Goal: Task Accomplishment & Management: Manage account settings

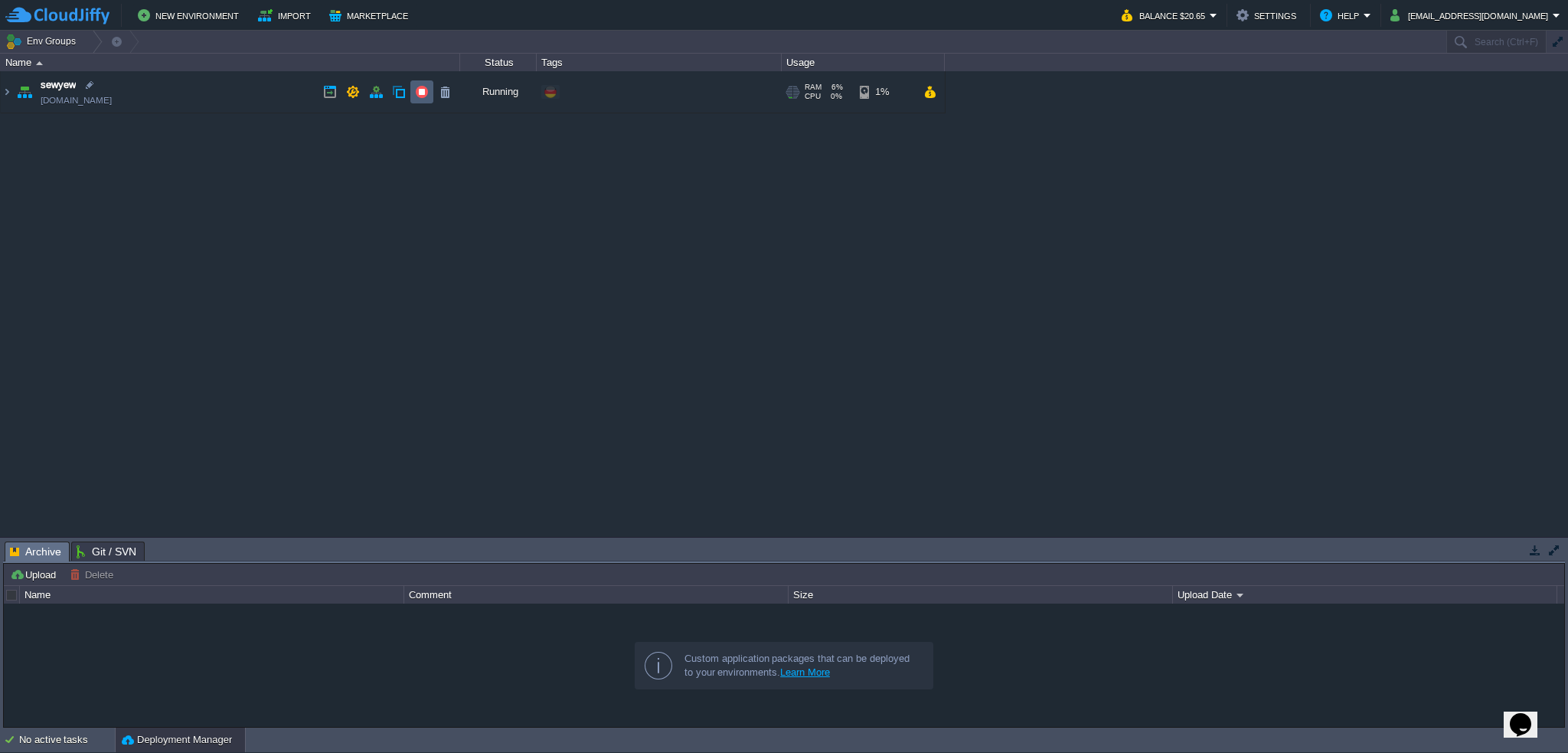
click at [416, 91] on button "button" at bounding box center [421, 91] width 13 height 13
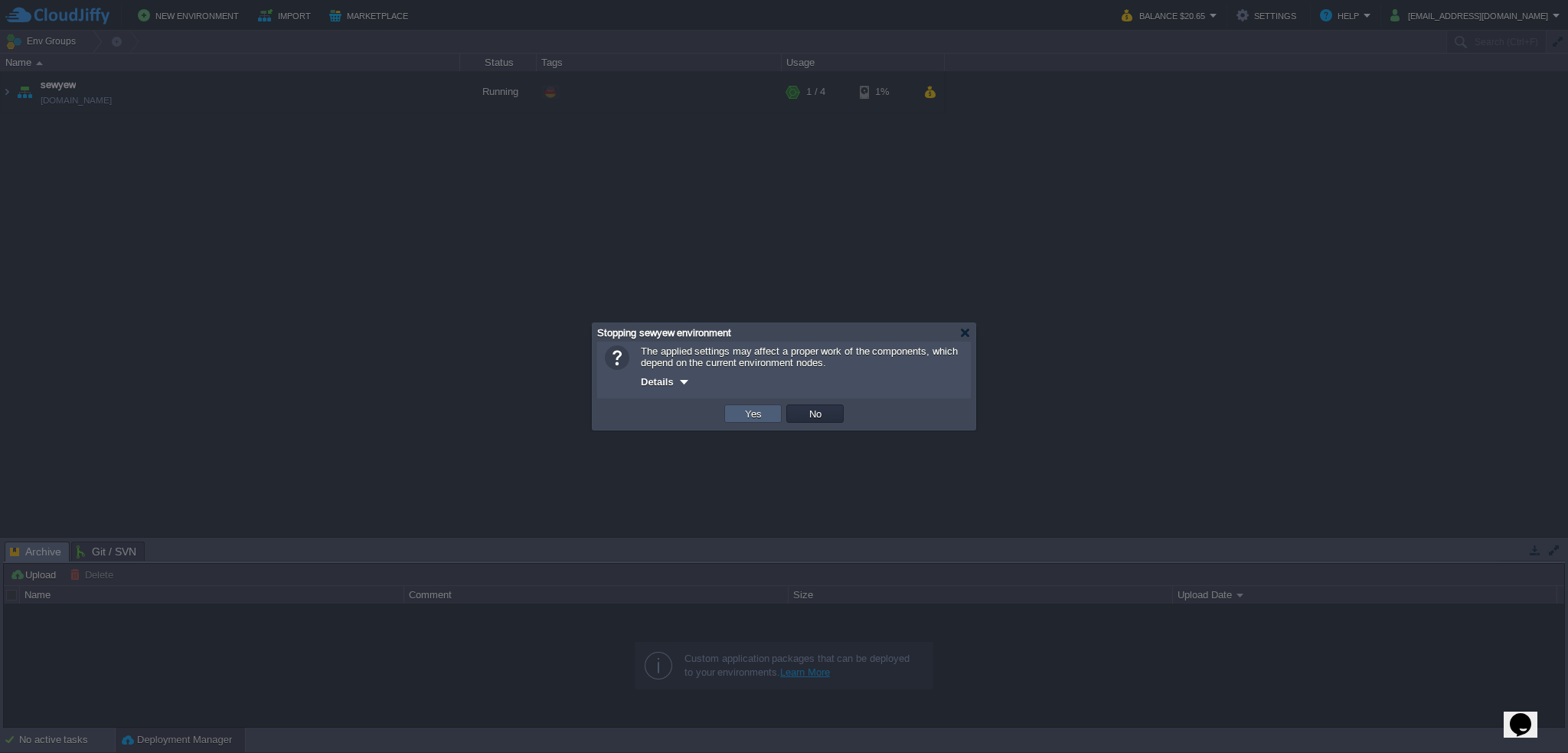
click at [751, 414] on button "Yes" at bounding box center [754, 413] width 26 height 13
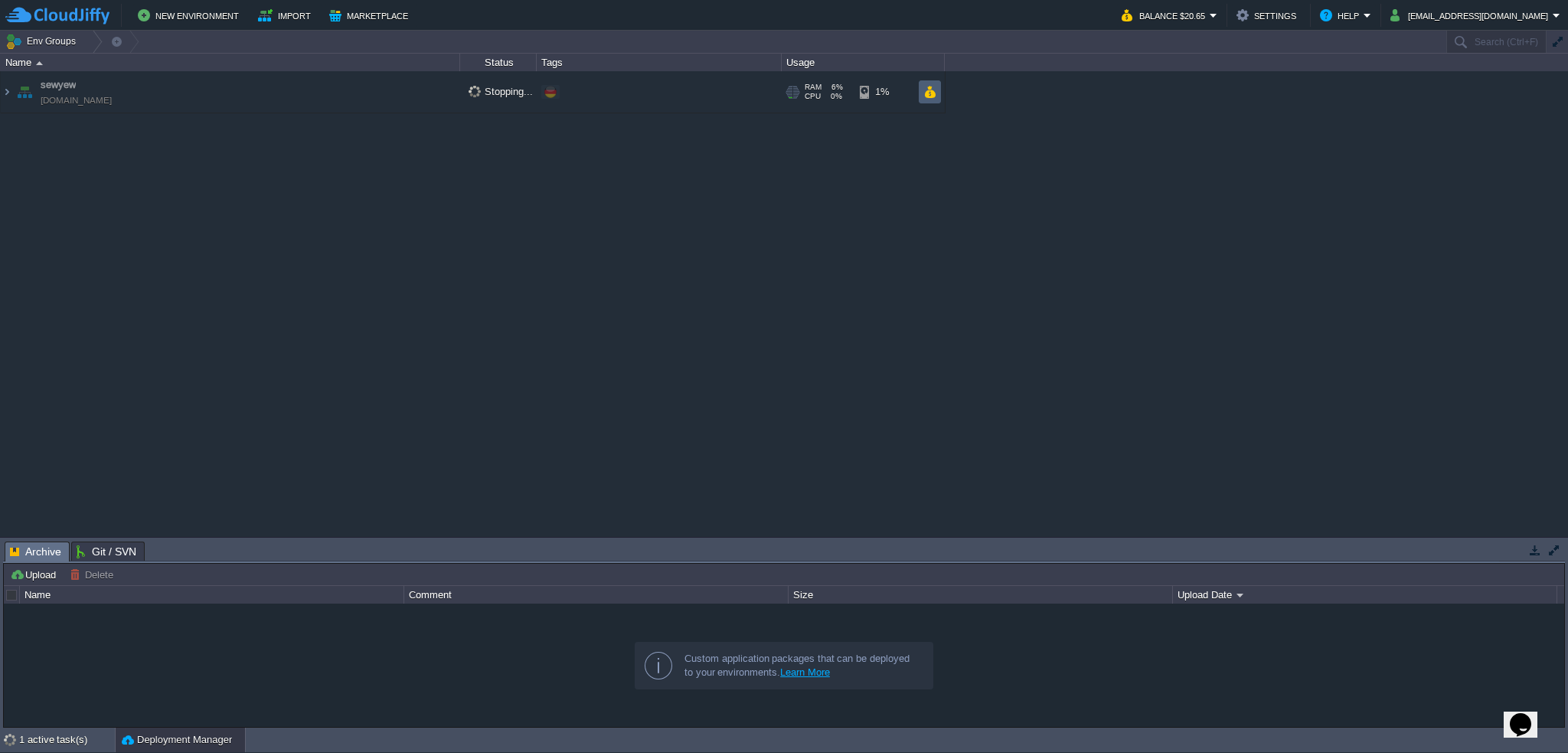
click at [934, 94] on button "button" at bounding box center [930, 91] width 13 height 13
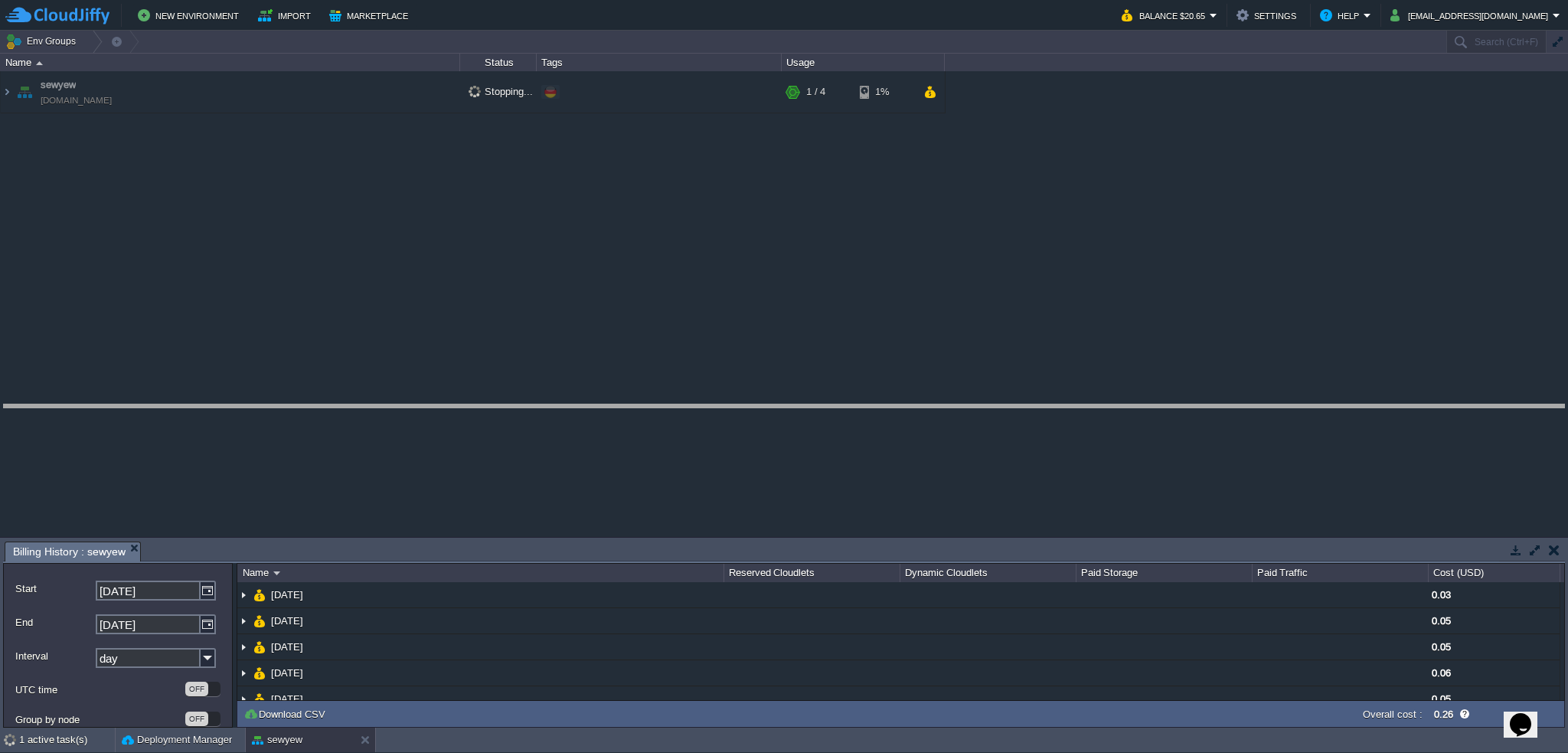
drag, startPoint x: 992, startPoint y: 542, endPoint x: 980, endPoint y: 386, distance: 156.5
click at [980, 386] on body "New Environment Import Marketplace Bonus $0.00 Upgrade Account Balance $20.65 S…" at bounding box center [784, 376] width 1568 height 753
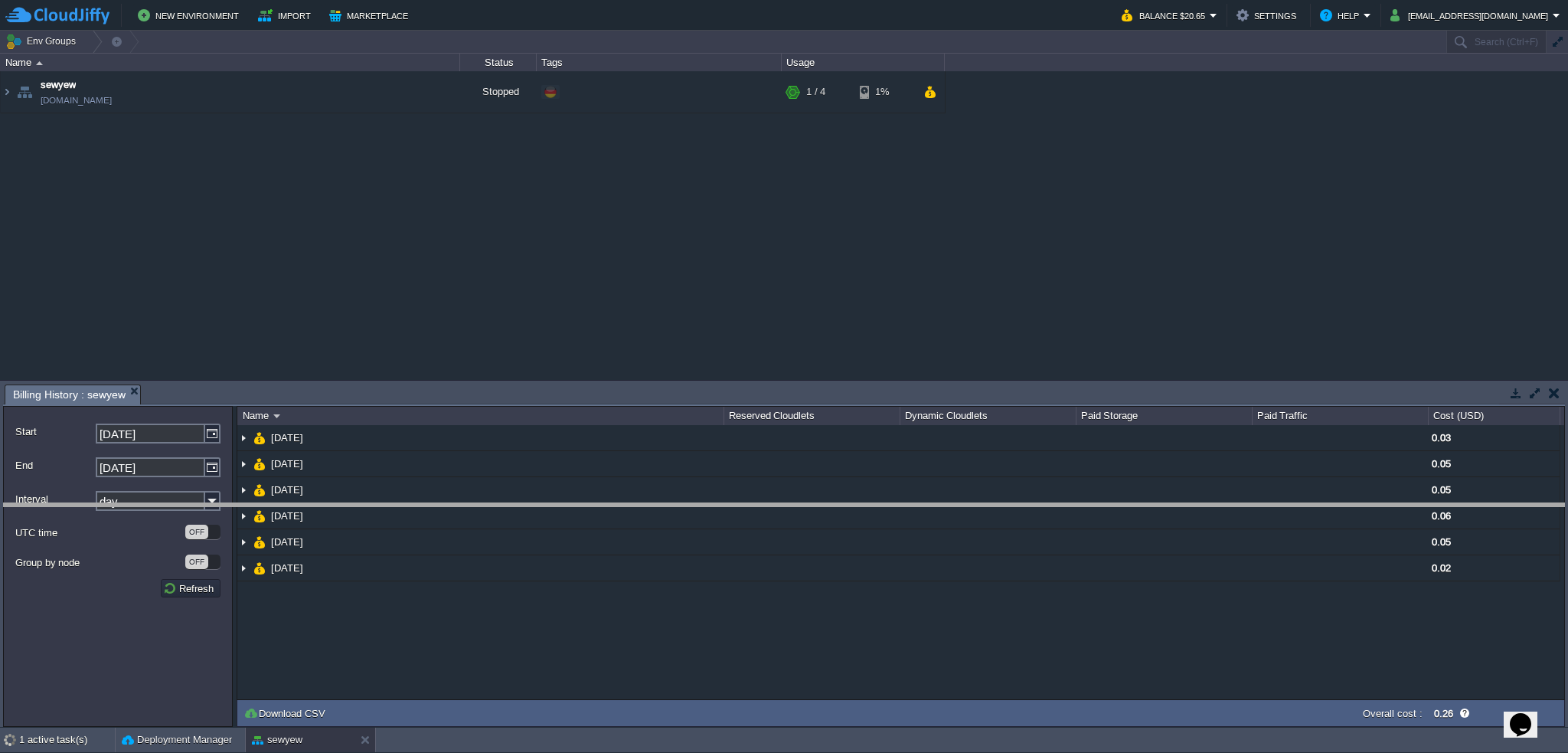
drag, startPoint x: 981, startPoint y: 386, endPoint x: 957, endPoint y: 505, distance: 121.4
click at [957, 505] on body "New Environment Import Marketplace Bonus $0.00 Upgrade Account Balance $20.65 S…" at bounding box center [784, 376] width 1568 height 753
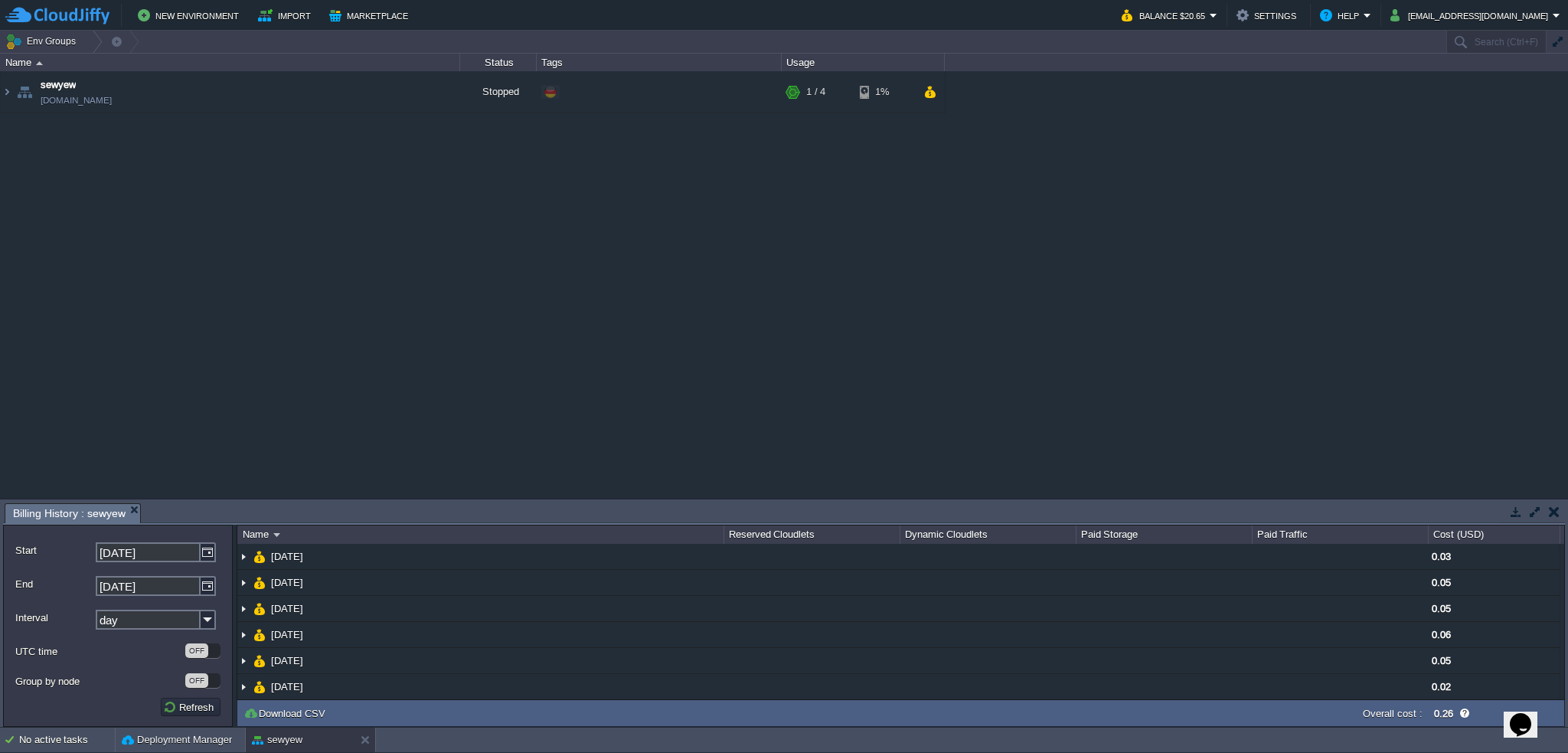
click at [986, 319] on div "sewyew [DOMAIN_NAME] Stopped + Add to Env Group RAM 6% CPU 0% 1 / 4 1%" at bounding box center [784, 285] width 1568 height 428
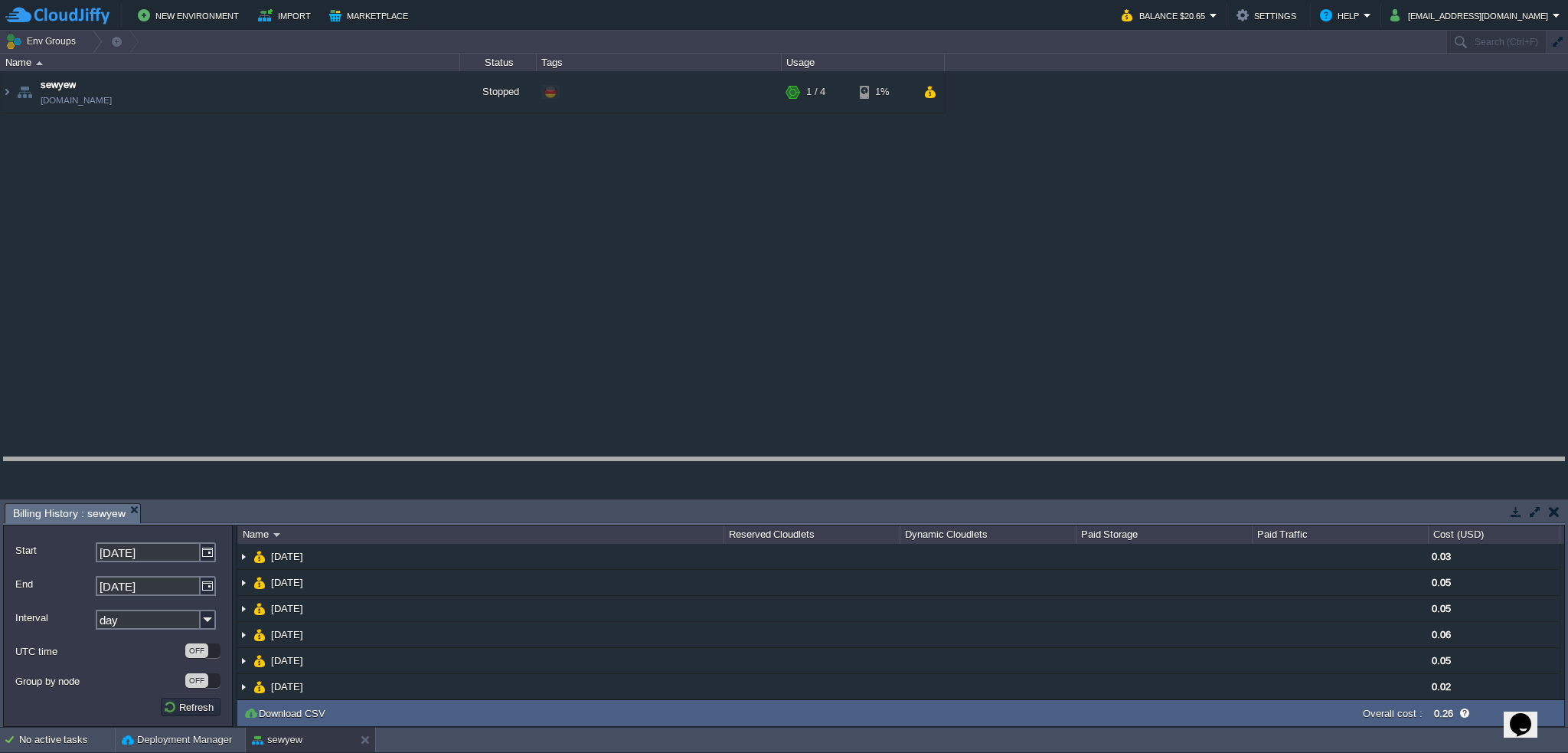
drag, startPoint x: 892, startPoint y: 511, endPoint x: 891, endPoint y: 454, distance: 57.0
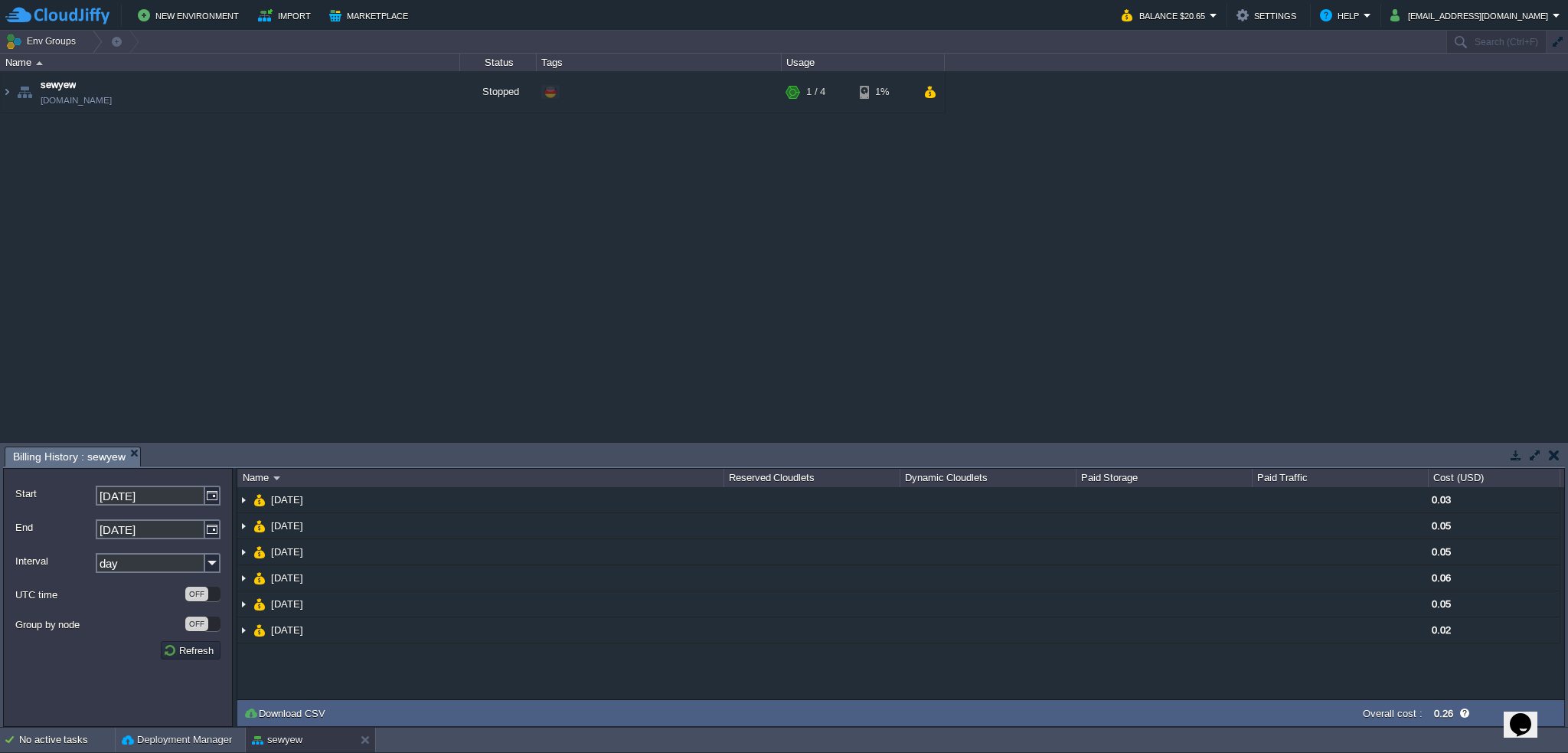
click at [842, 340] on div "sewyew [DOMAIN_NAME] Stopped + Add to Env Group RAM 6% CPU 0% 1 / 4 1%" at bounding box center [784, 257] width 1568 height 371
click at [4, 93] on img at bounding box center [6, 92] width 12 height 41
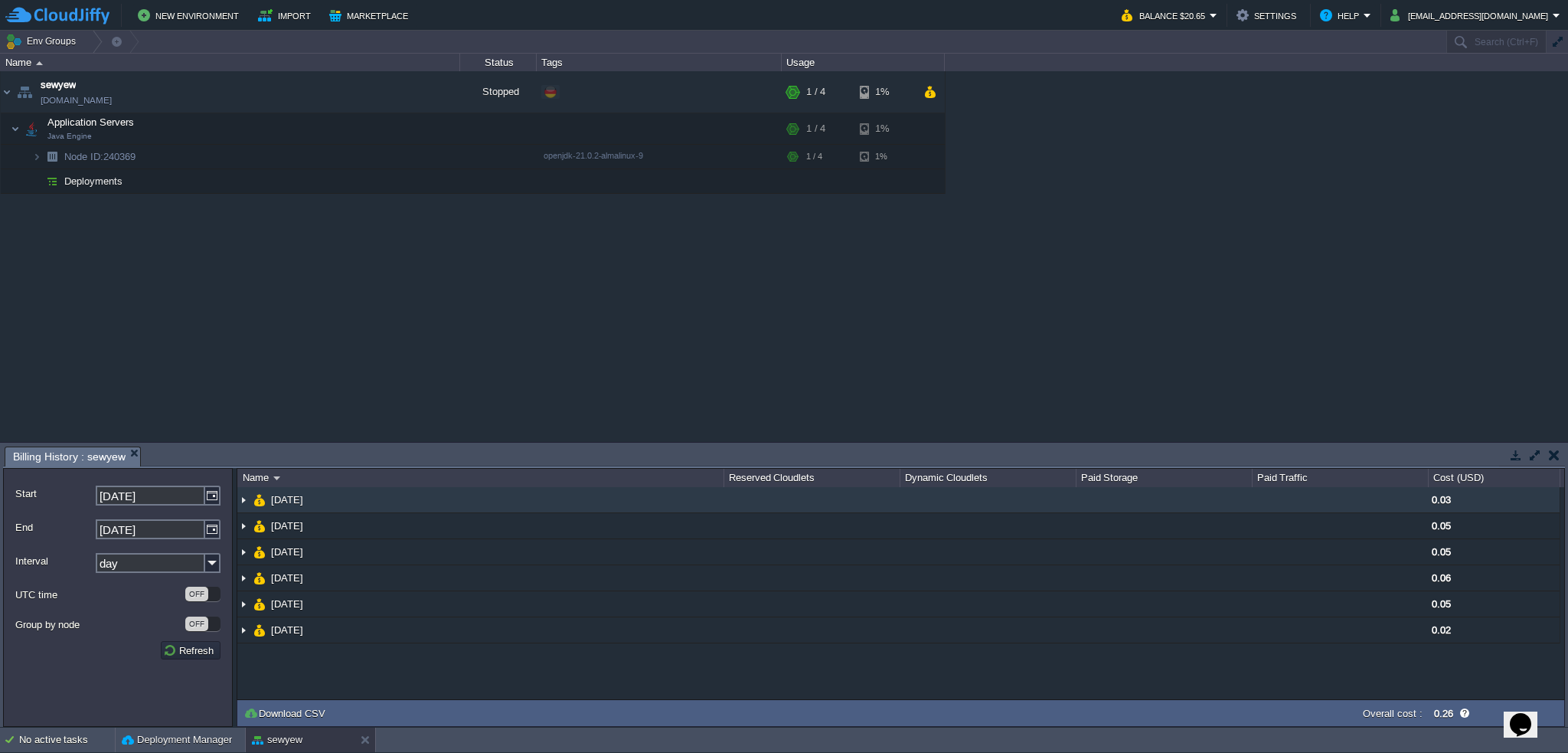
click at [249, 499] on img at bounding box center [243, 500] width 12 height 25
click at [245, 499] on img at bounding box center [243, 500] width 12 height 25
click at [248, 508] on img at bounding box center [243, 500] width 12 height 25
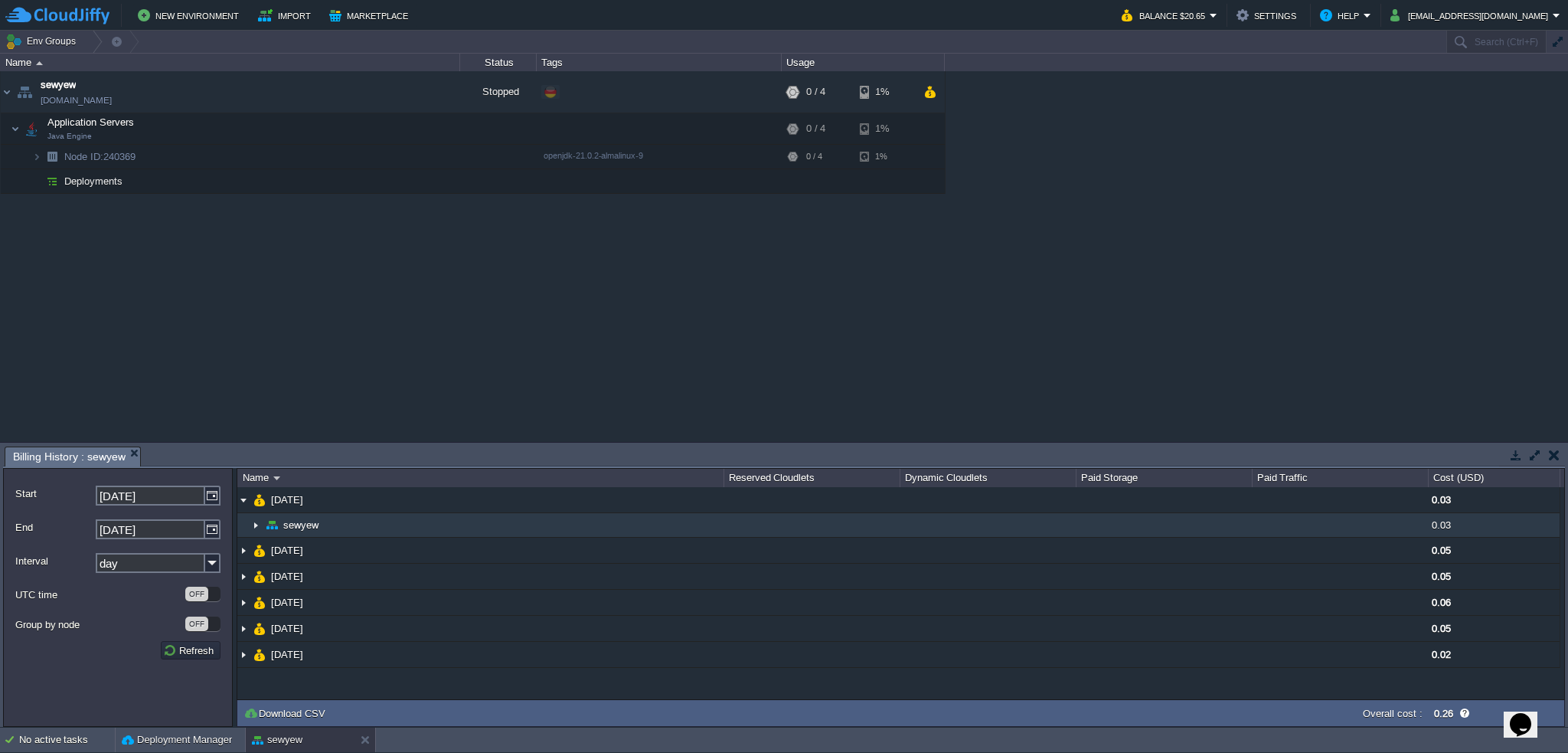
click at [257, 523] on img at bounding box center [255, 525] width 12 height 24
click at [254, 527] on img at bounding box center [255, 525] width 12 height 24
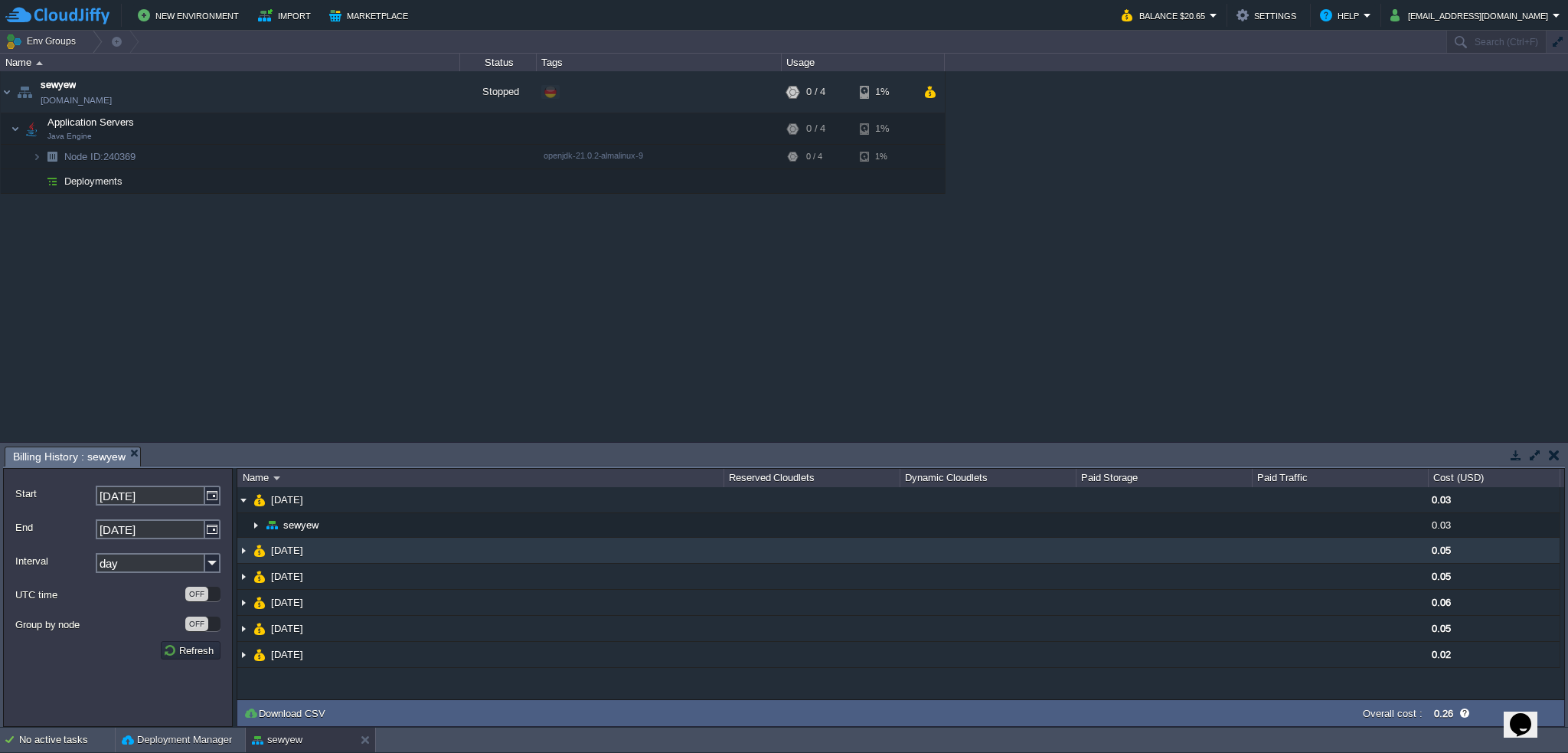
click at [248, 553] on img at bounding box center [243, 550] width 12 height 25
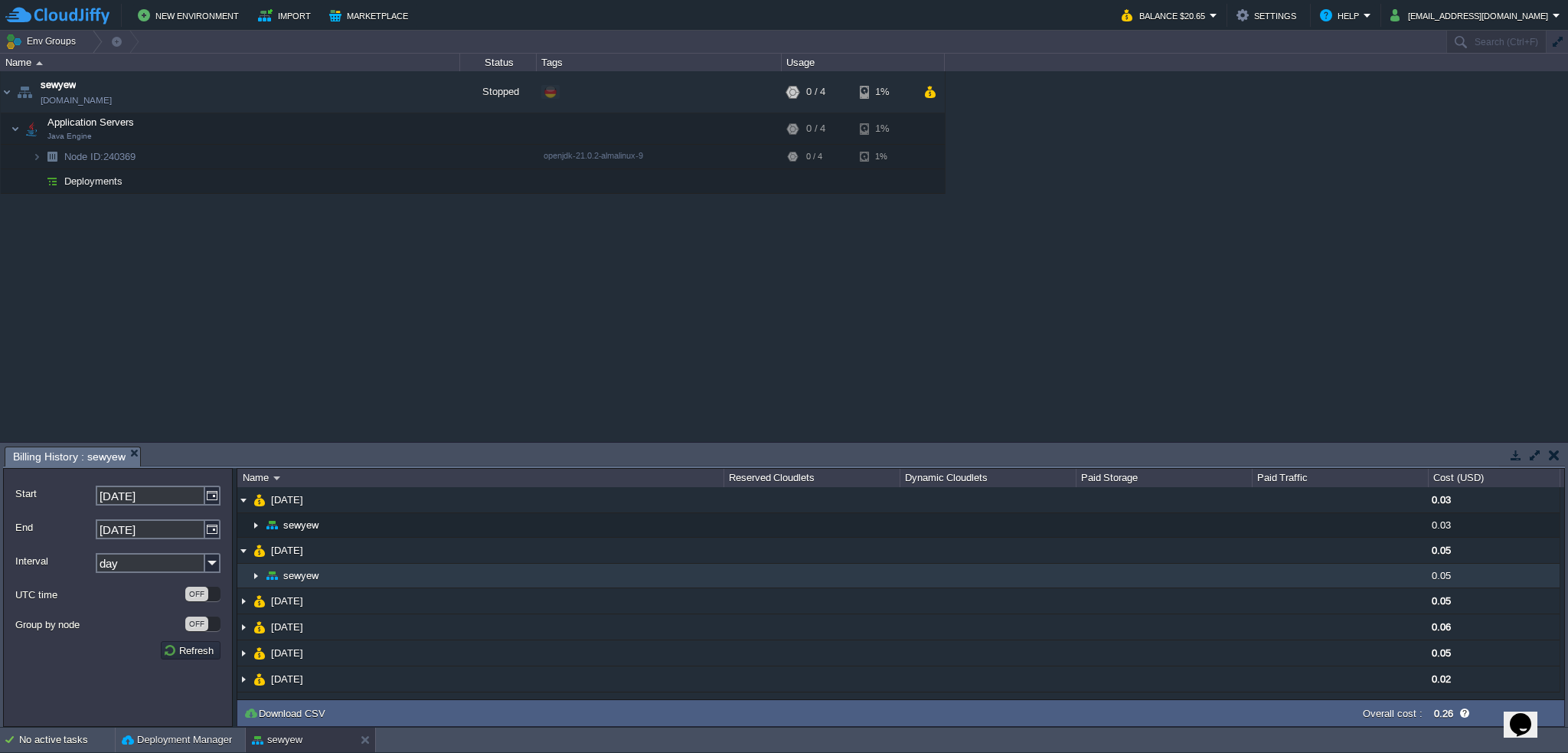
click at [249, 579] on td "sewyew" at bounding box center [480, 576] width 486 height 25
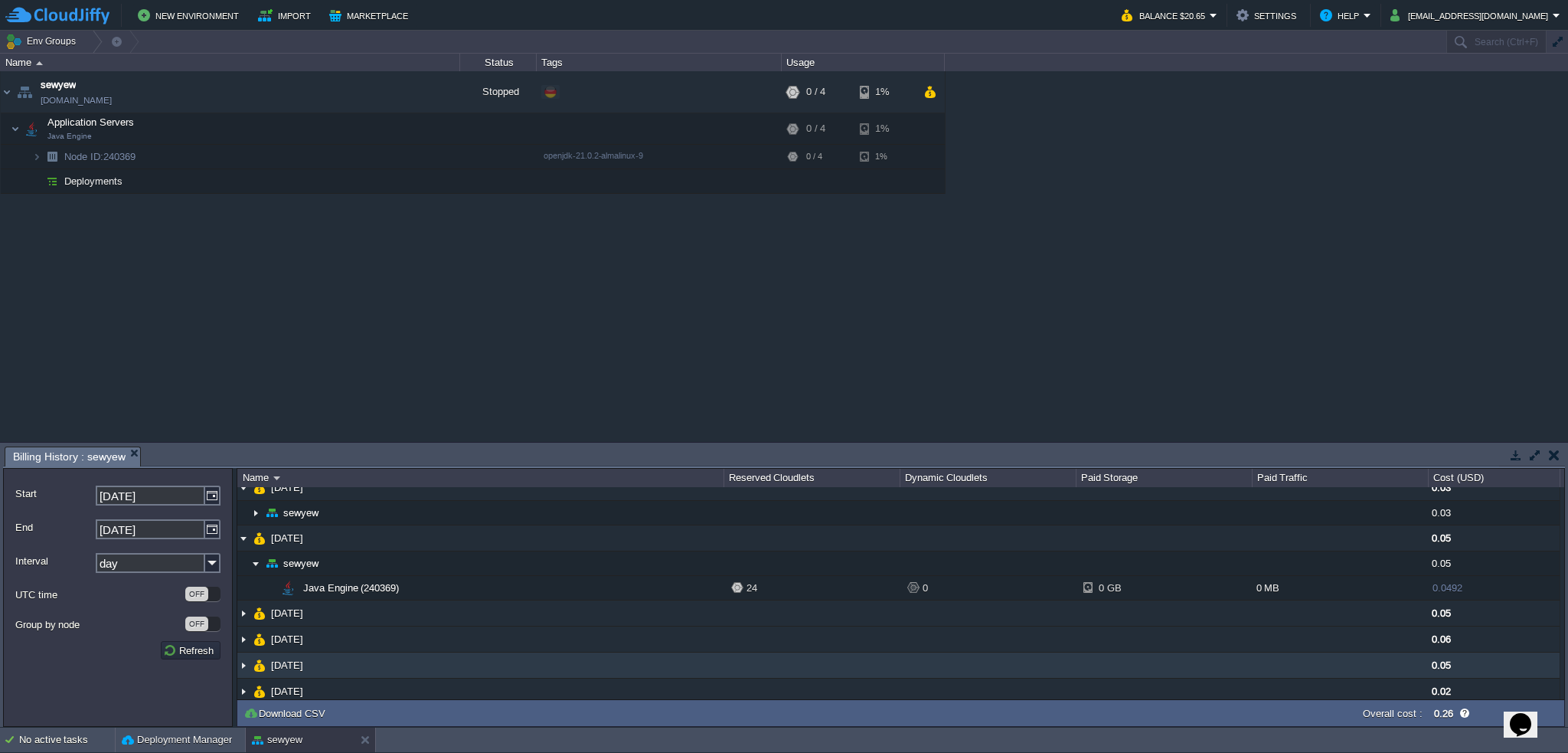
scroll to position [21, 0]
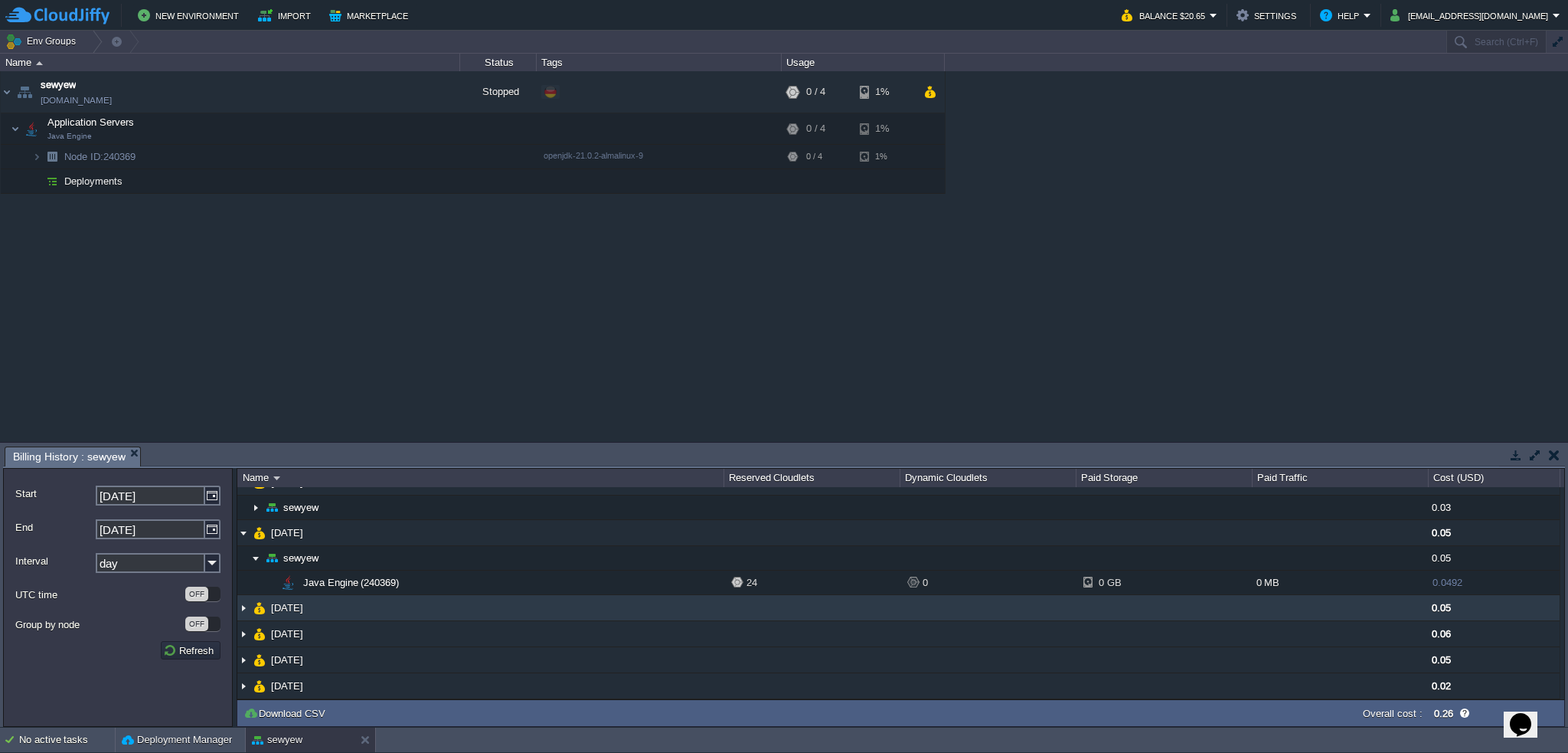
click at [237, 607] on div "Start [DATE] End [DATE] Interval day UTC time OFF Group by node OFF Refresh Nam…" at bounding box center [784, 597] width 1562 height 259
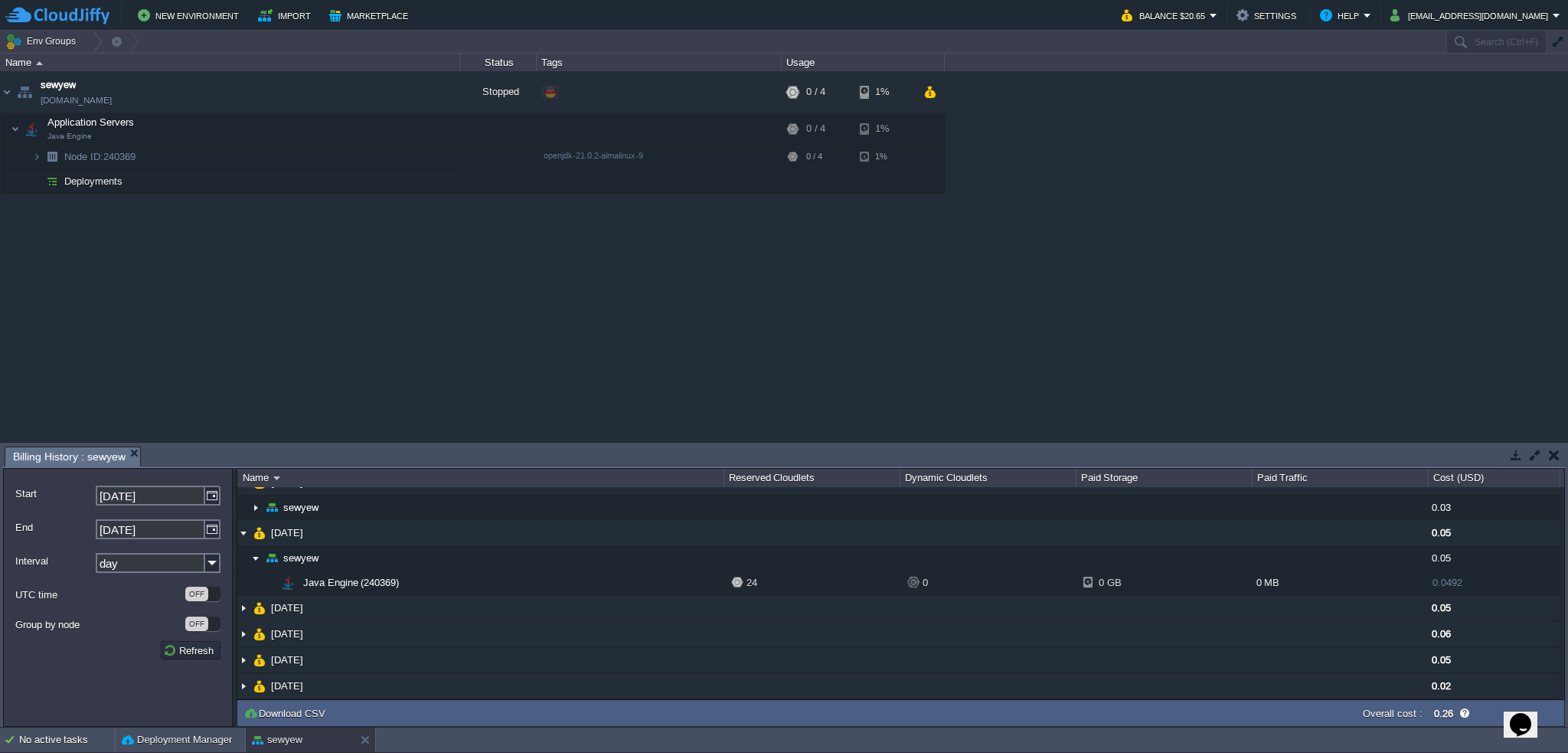
click at [239, 608] on img at bounding box center [243, 608] width 12 height 25
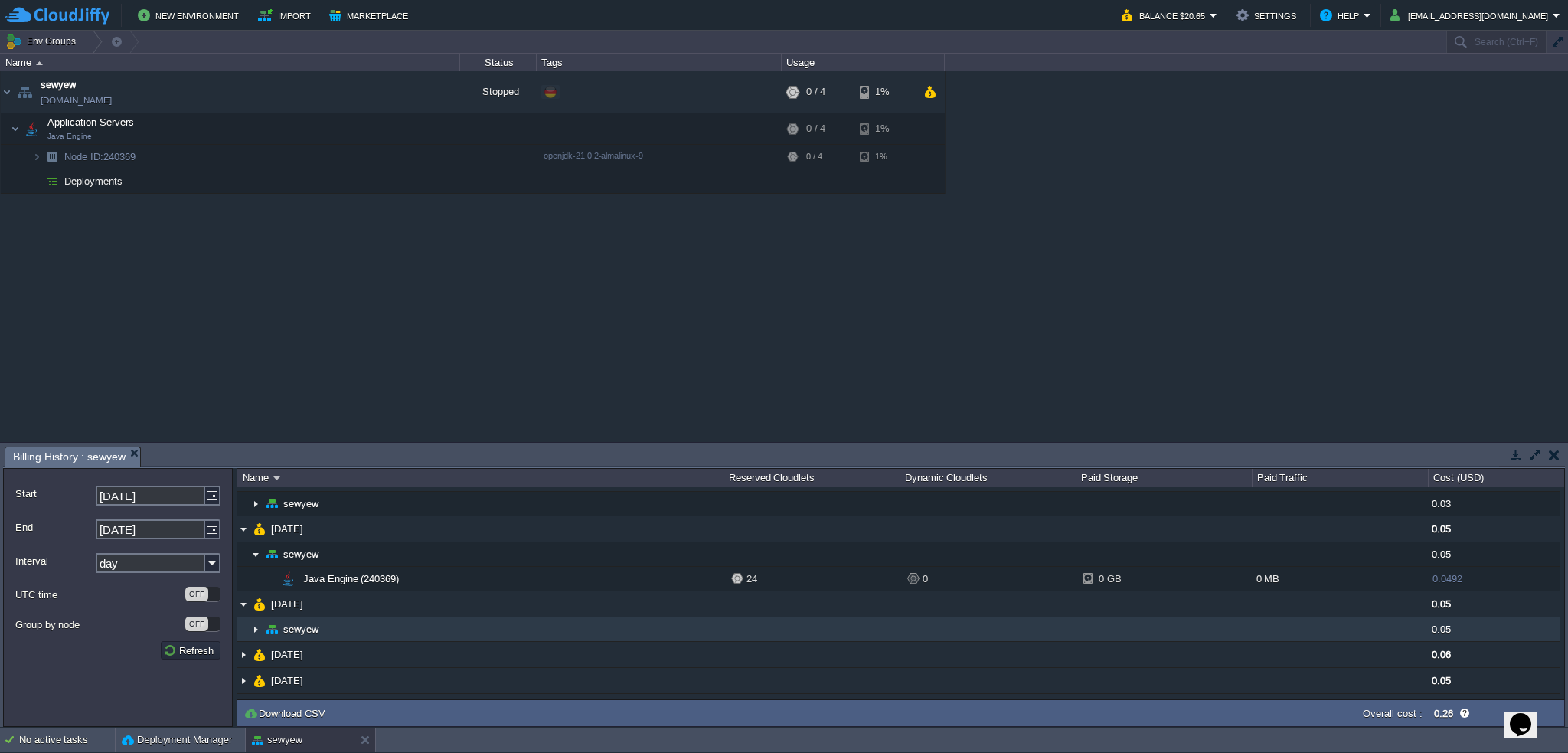
click at [252, 625] on img at bounding box center [255, 629] width 12 height 24
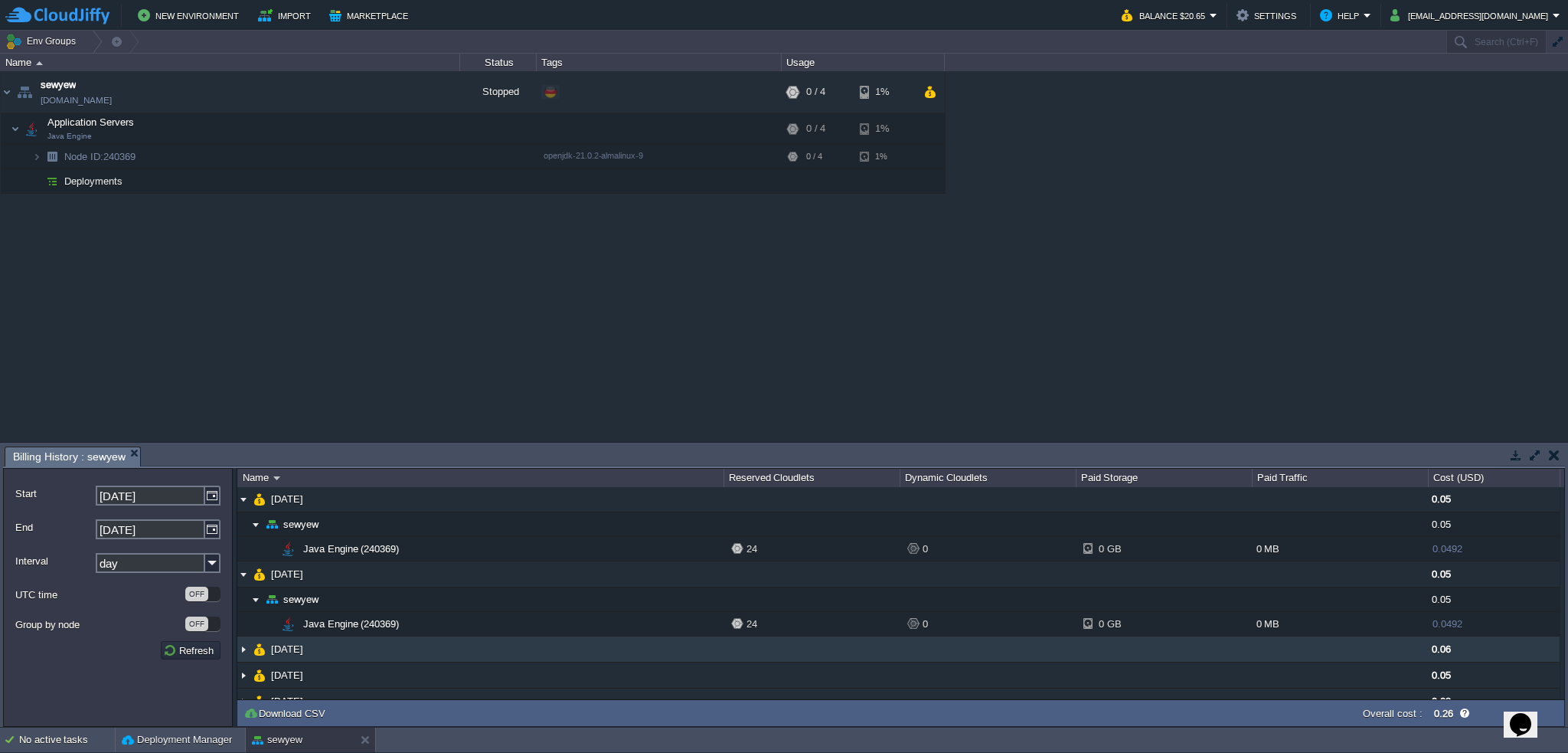
scroll to position [70, 0]
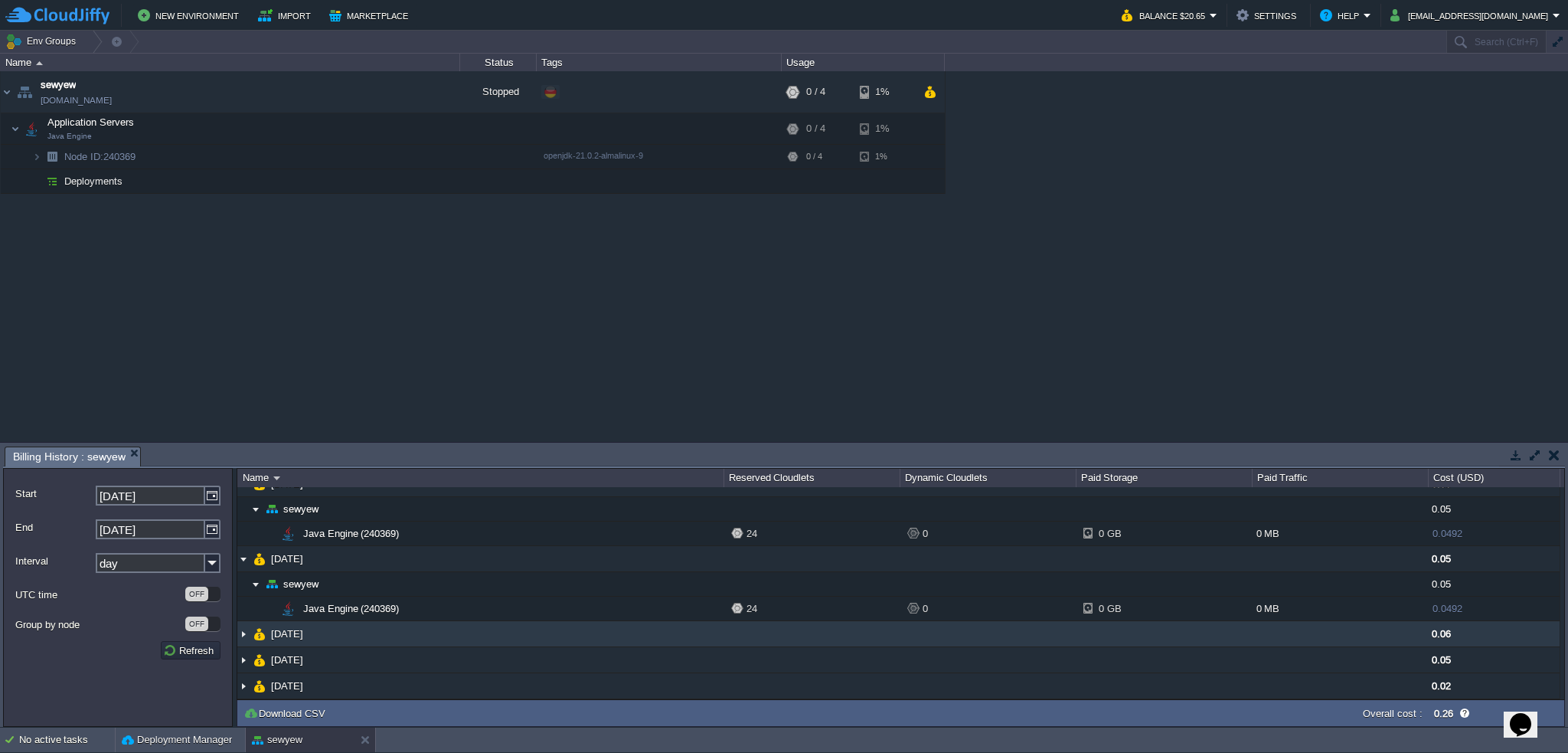
click at [246, 630] on img at bounding box center [243, 634] width 12 height 25
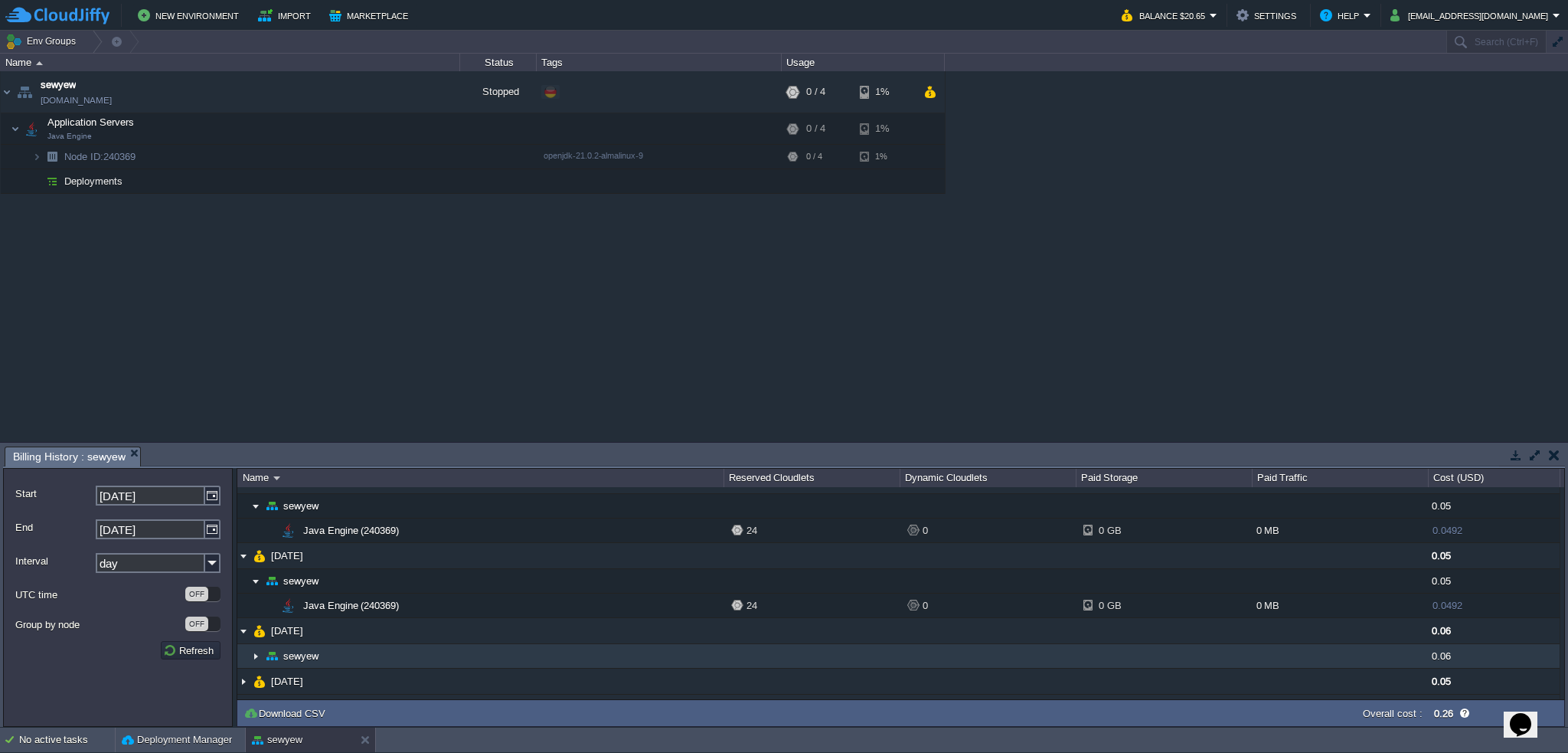
click at [257, 652] on img at bounding box center [255, 656] width 12 height 24
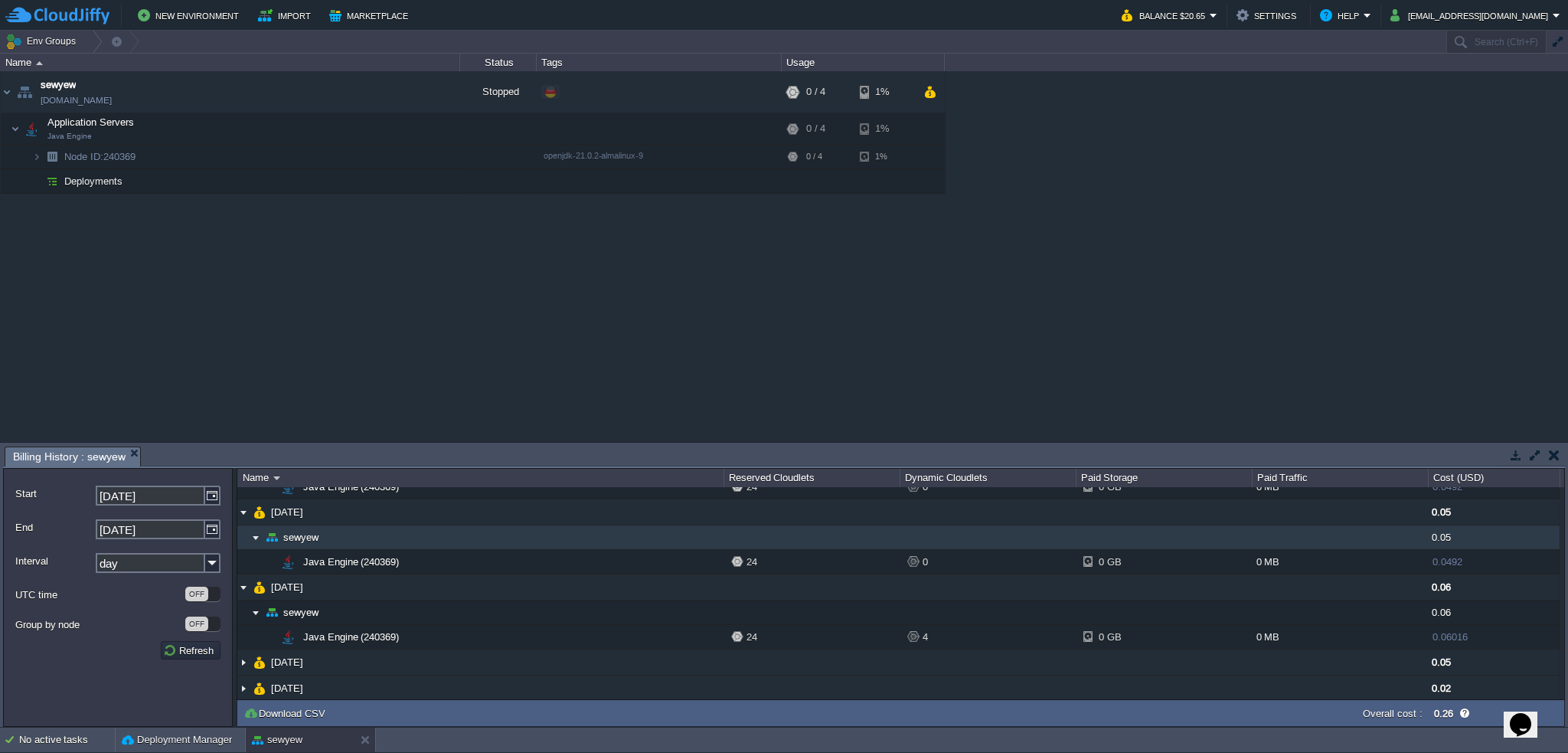
scroll to position [119, 0]
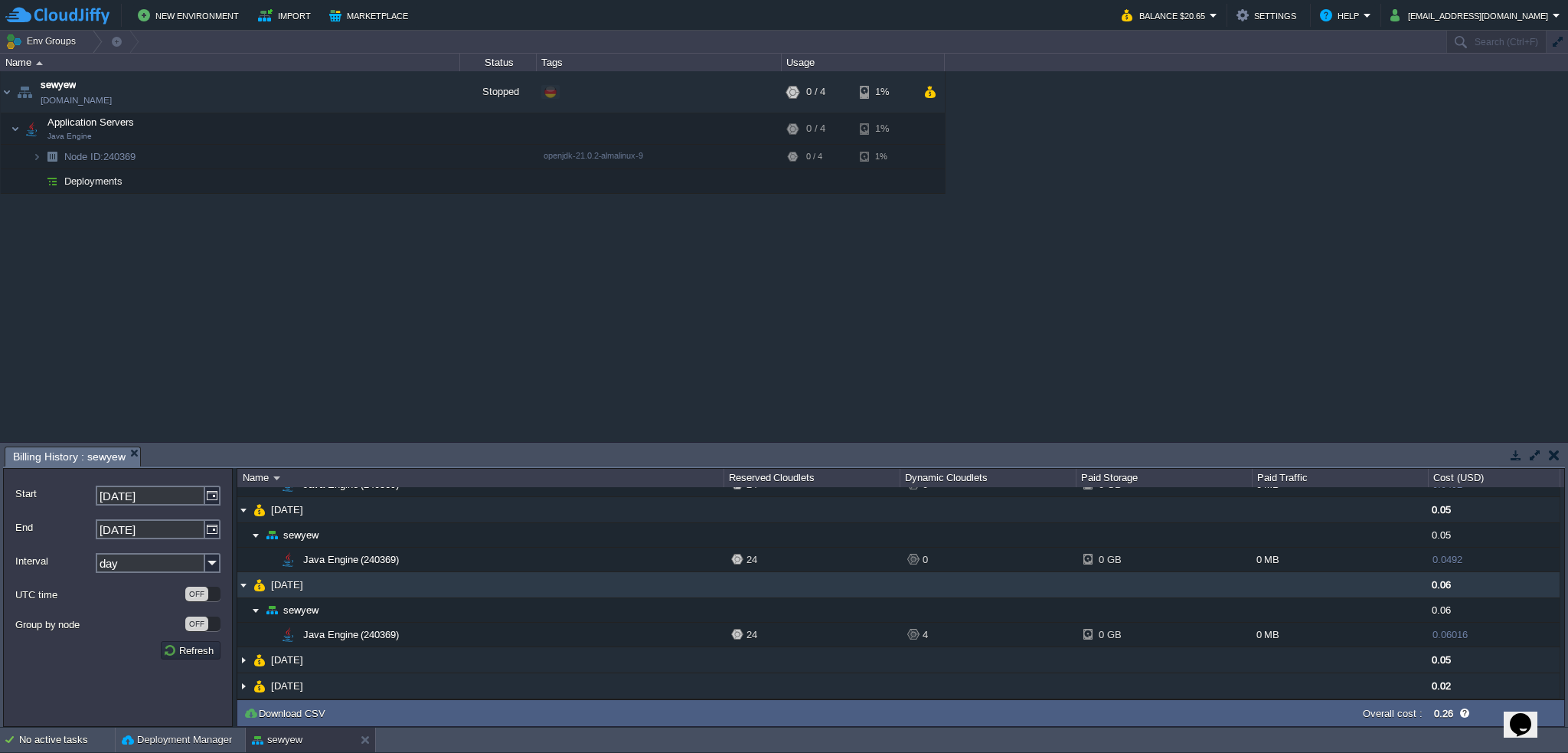
click at [239, 587] on img at bounding box center [243, 585] width 12 height 25
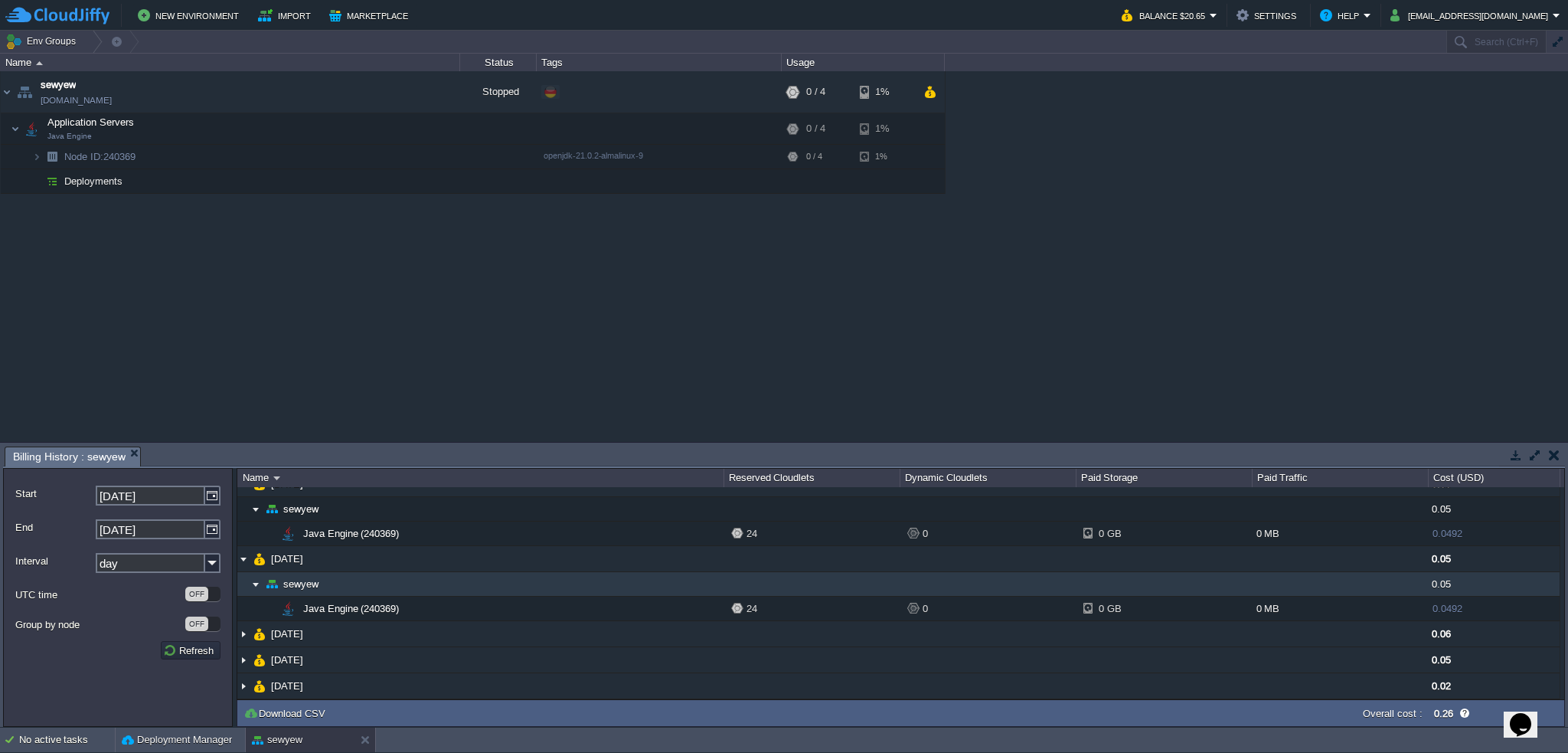
scroll to position [70, 0]
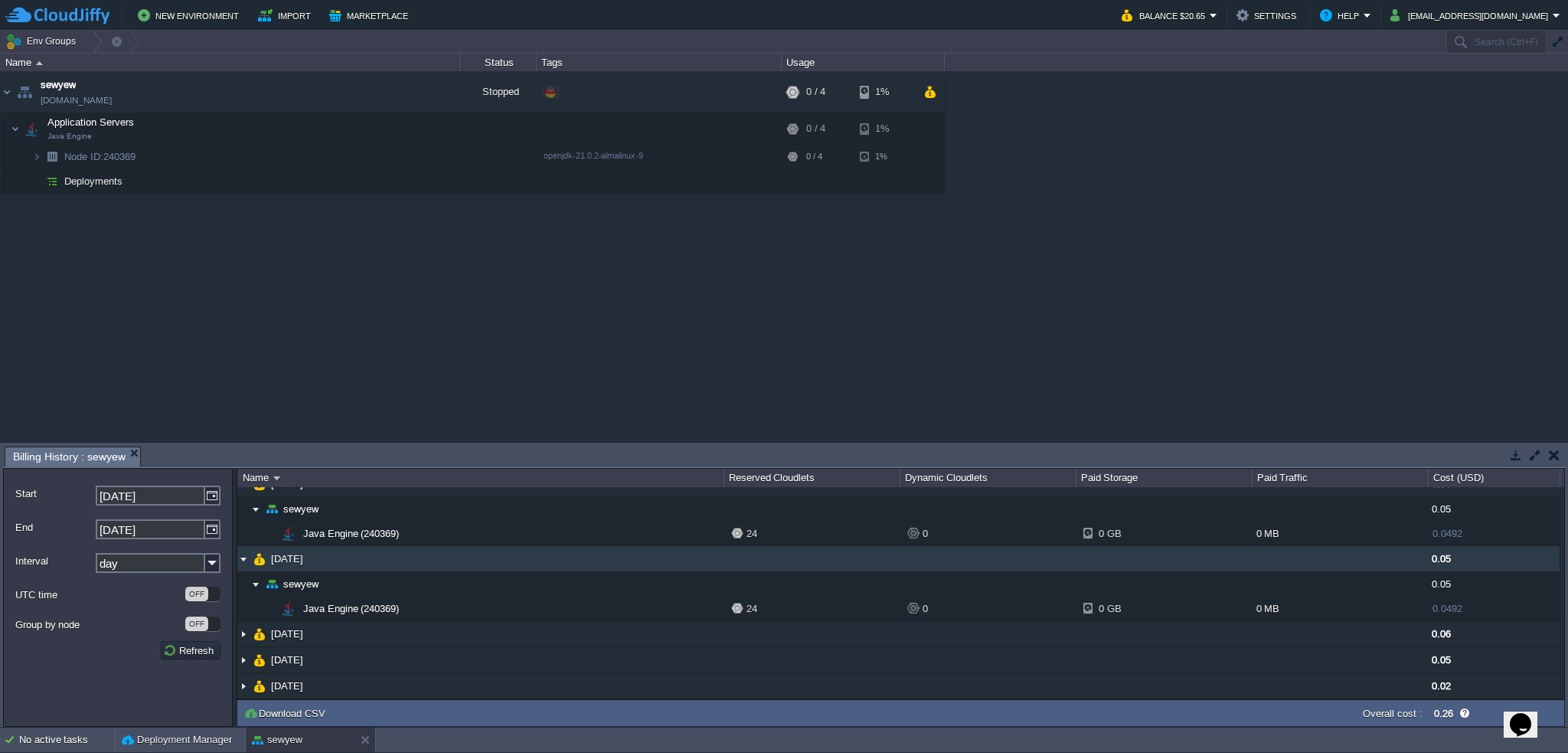
click at [244, 554] on img at bounding box center [243, 559] width 12 height 25
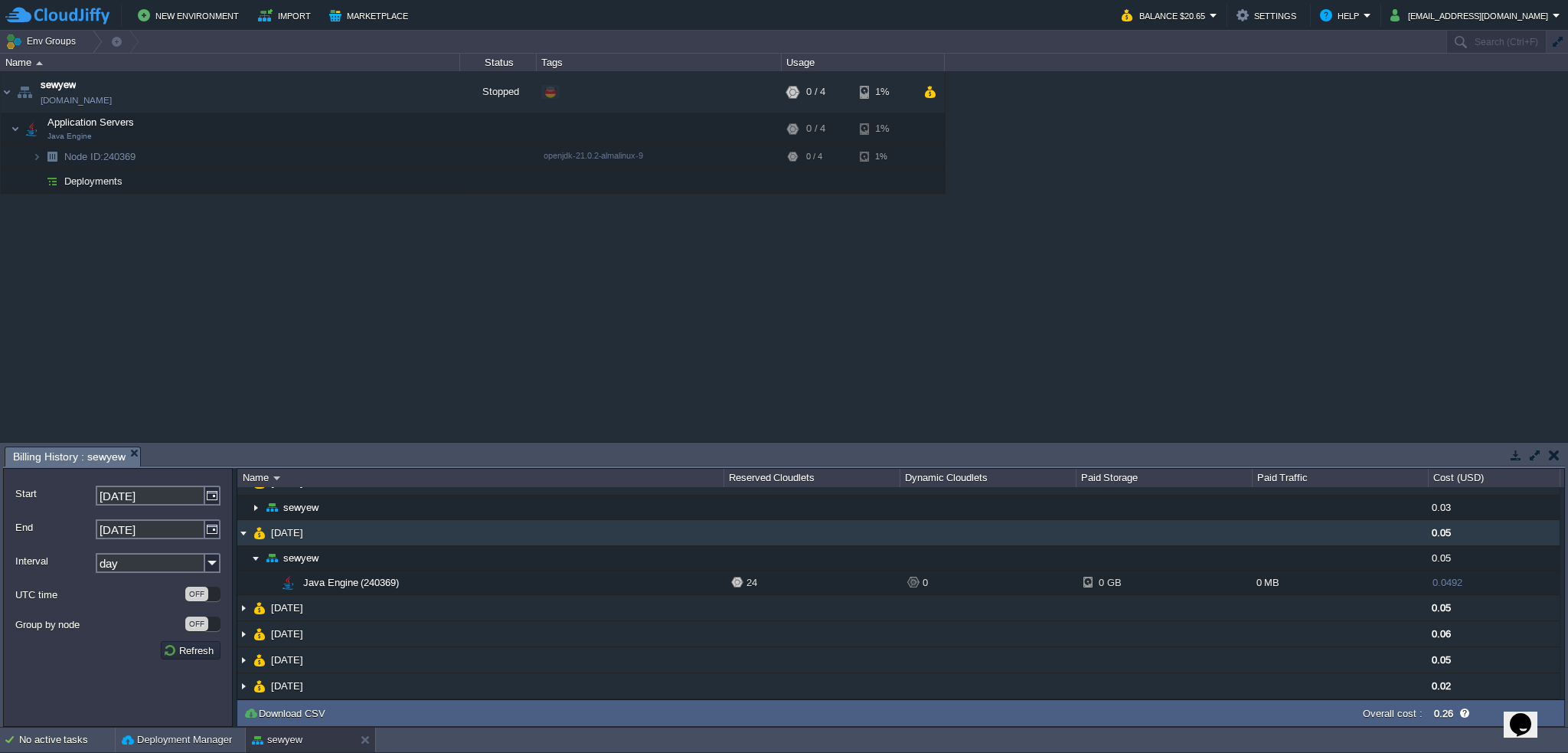
click at [247, 526] on img at bounding box center [243, 533] width 12 height 25
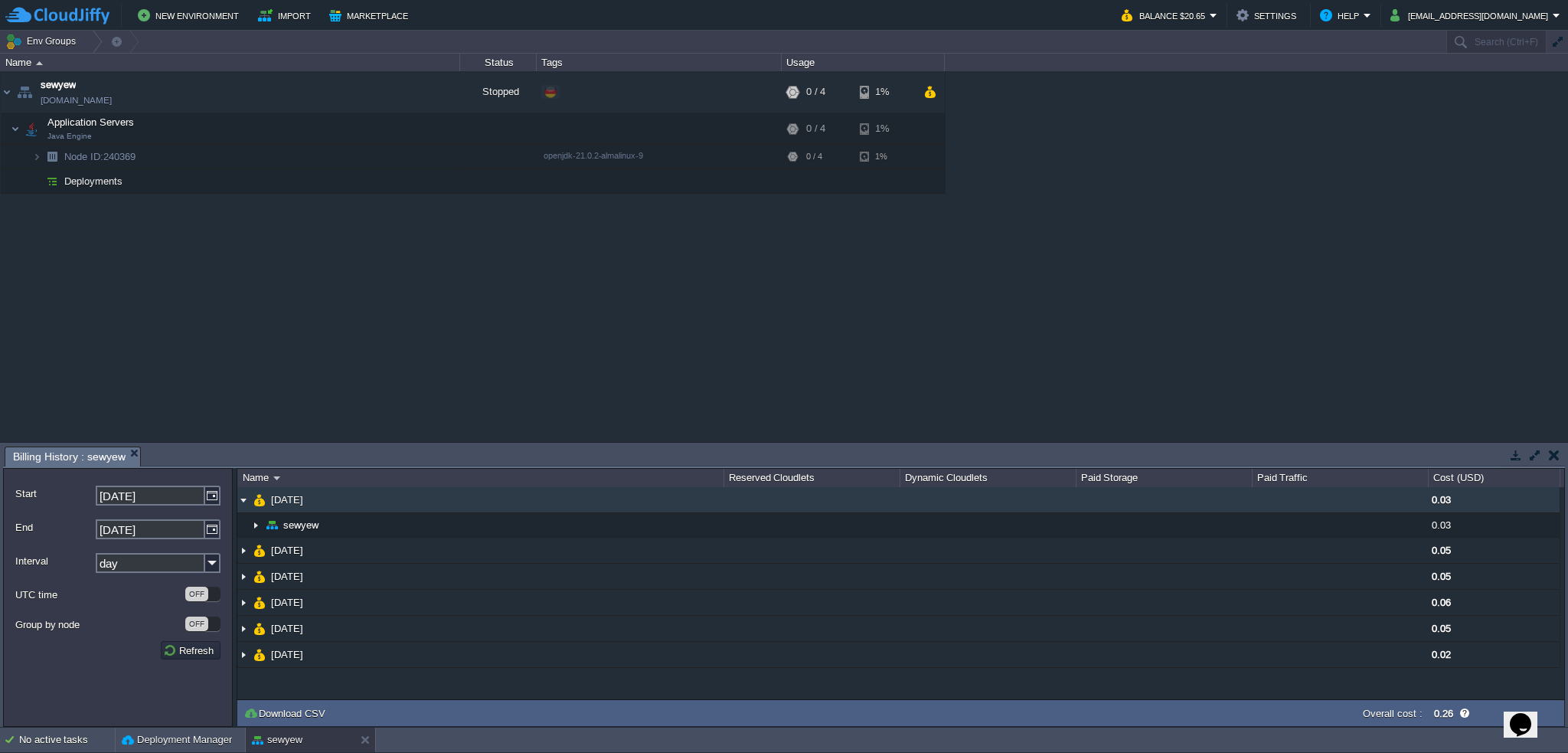
click at [240, 504] on img at bounding box center [243, 500] width 12 height 25
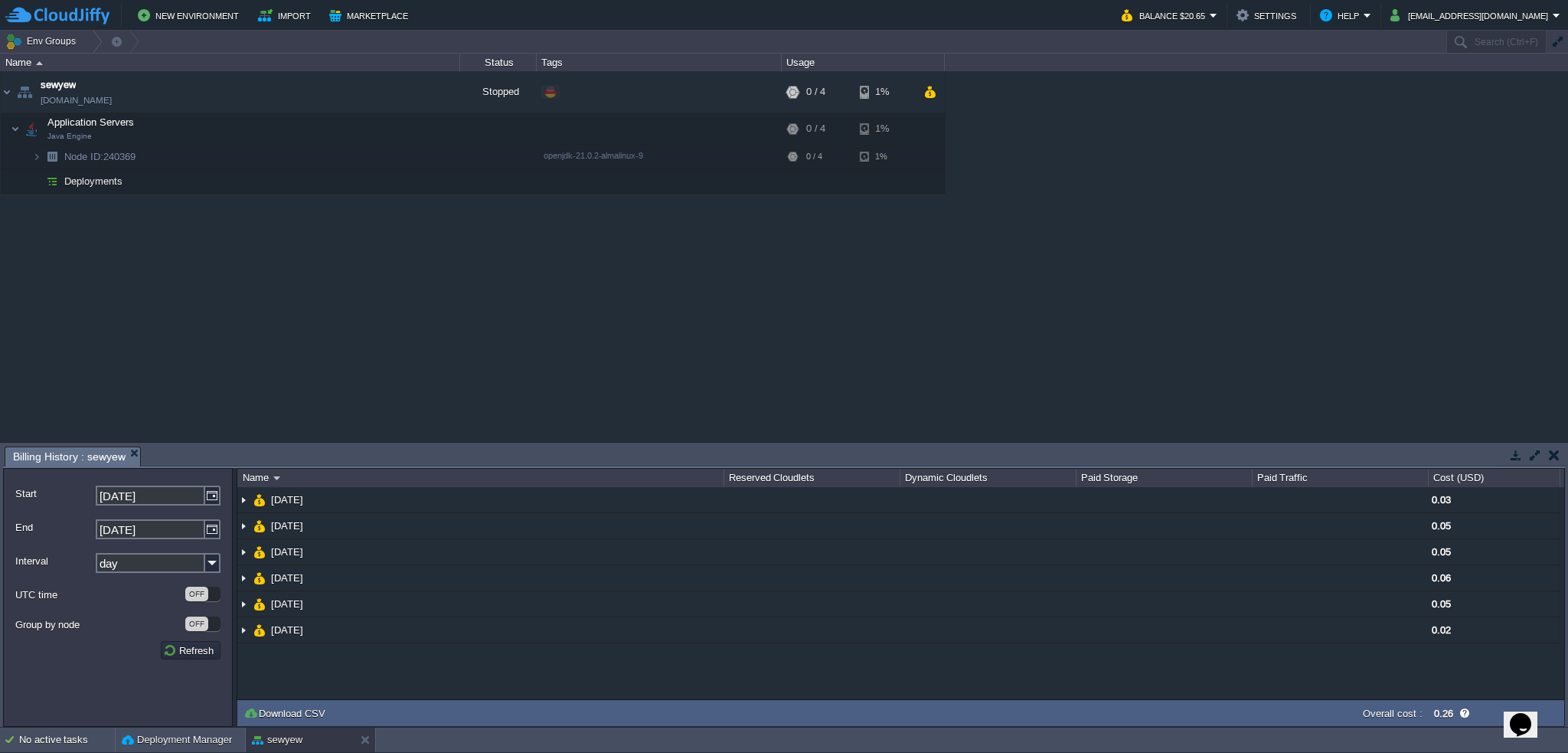
click at [504, 352] on div "sewyew [DOMAIN_NAME] Stopped + Add to Env Group RAM 0% CPU 0% 0 / 4 1% Applicat…" at bounding box center [784, 257] width 1568 height 371
drag, startPoint x: 374, startPoint y: 91, endPoint x: 360, endPoint y: 106, distance: 20.5
click at [370, 95] on button "button" at bounding box center [375, 91] width 13 height 13
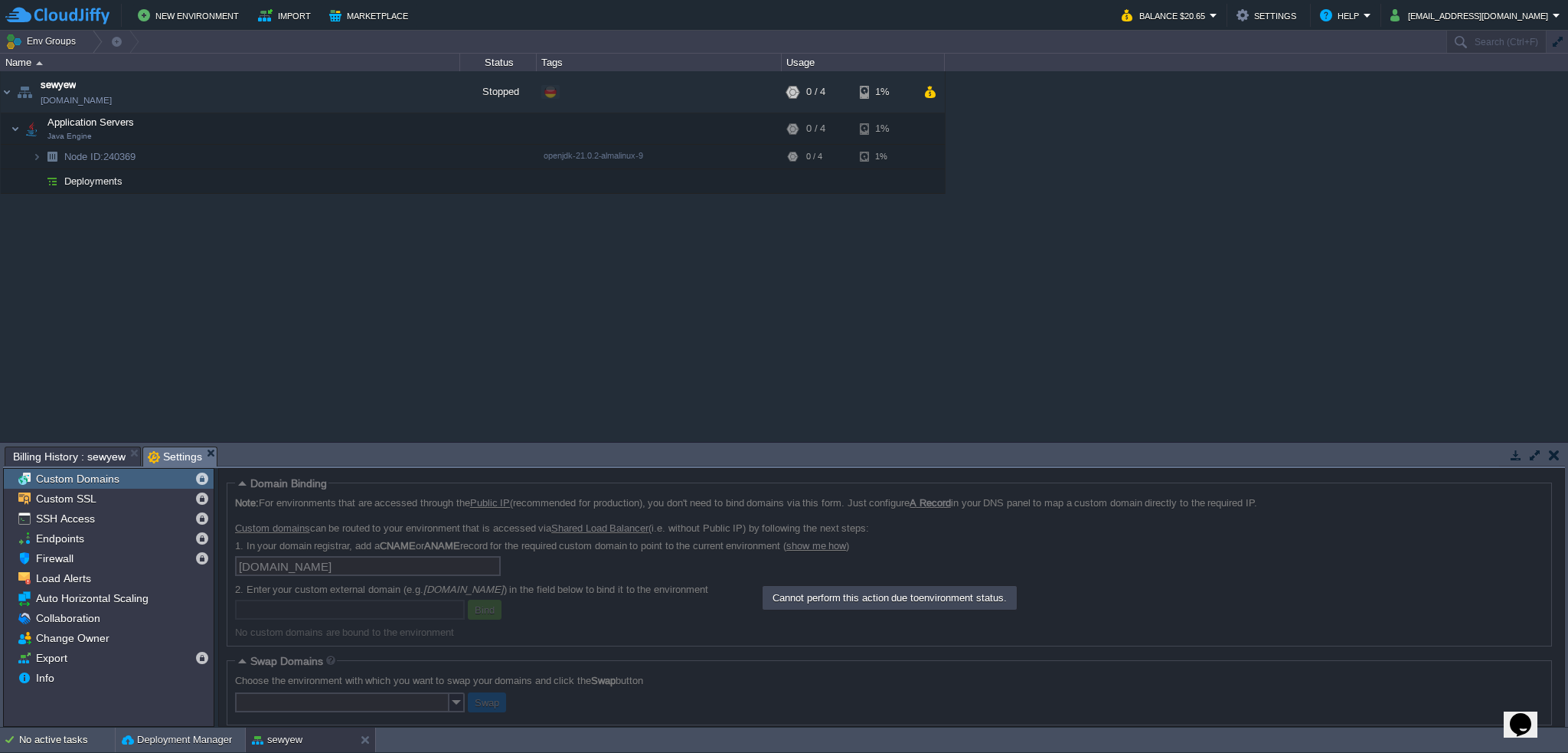
click at [423, 534] on div at bounding box center [892, 597] width 1347 height 259
click at [447, 94] on button "button" at bounding box center [444, 91] width 13 height 13
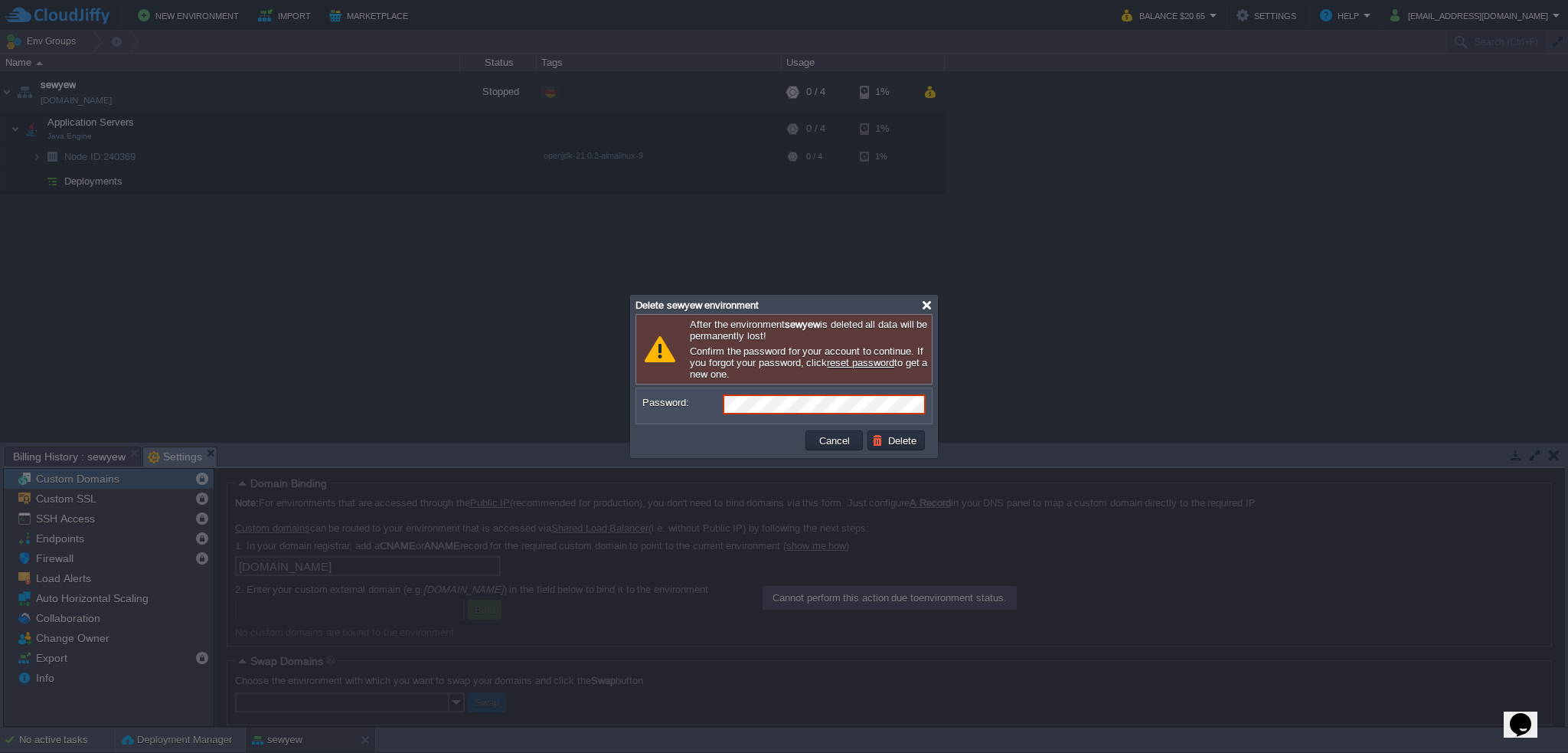
click at [921, 306] on div at bounding box center [927, 305] width 12 height 12
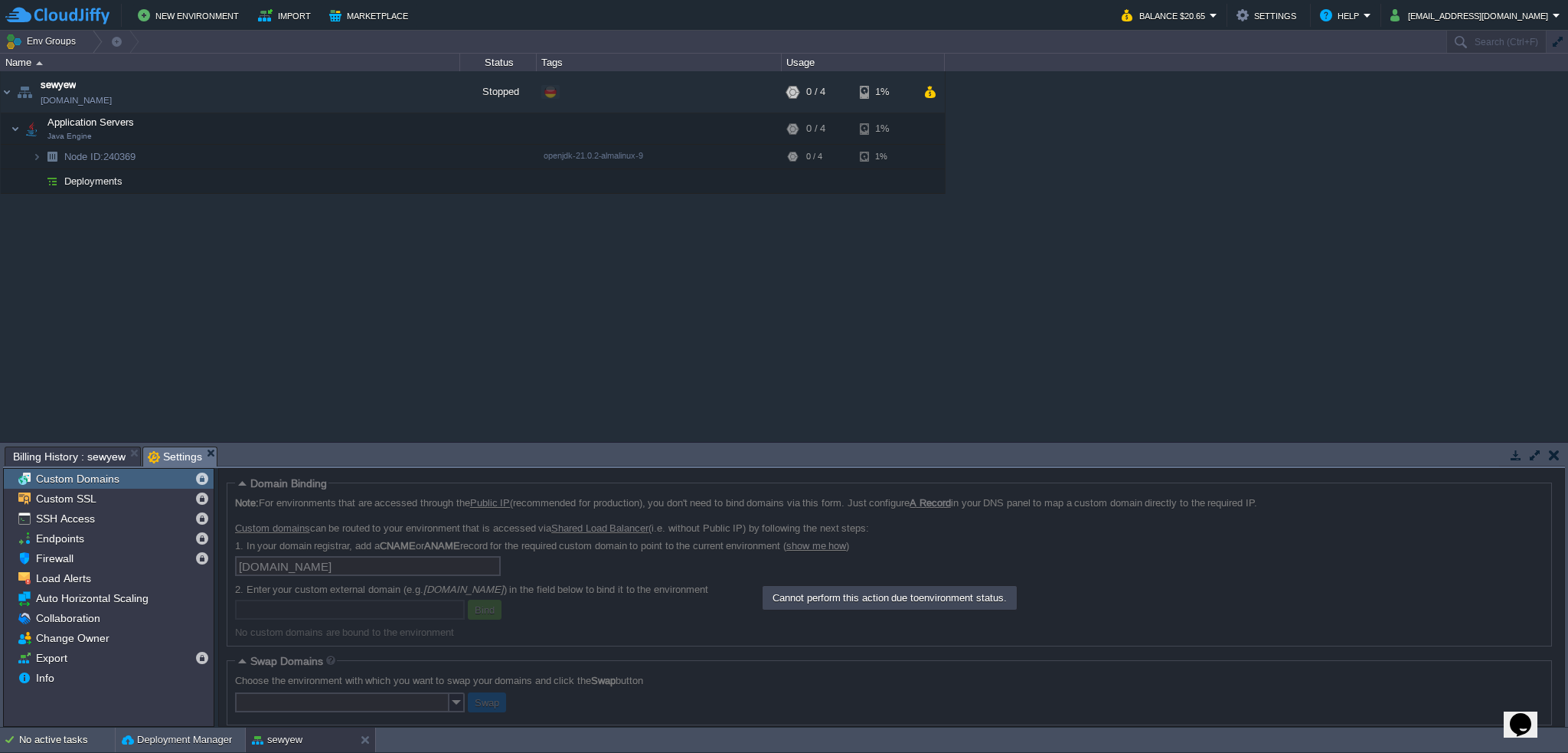
click at [651, 333] on div "sewyew [DOMAIN_NAME] Stopped + Add to Env Group RAM 0% CPU 0% 0 / 4 1% Applicat…" at bounding box center [784, 257] width 1568 height 371
